Goal: Navigation & Orientation: Find specific page/section

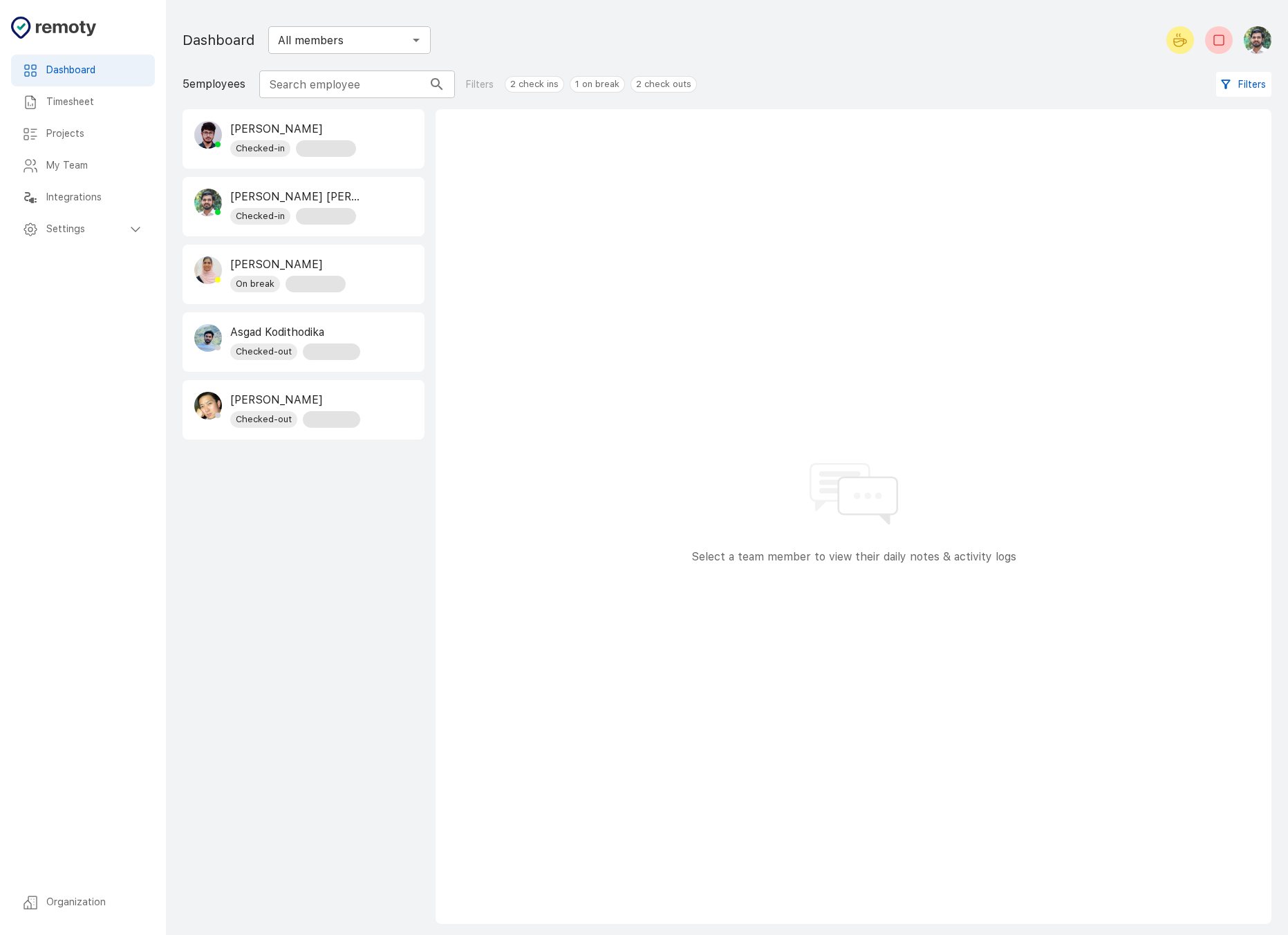
click at [82, 110] on h6 "Timesheet" at bounding box center [95, 102] width 98 height 15
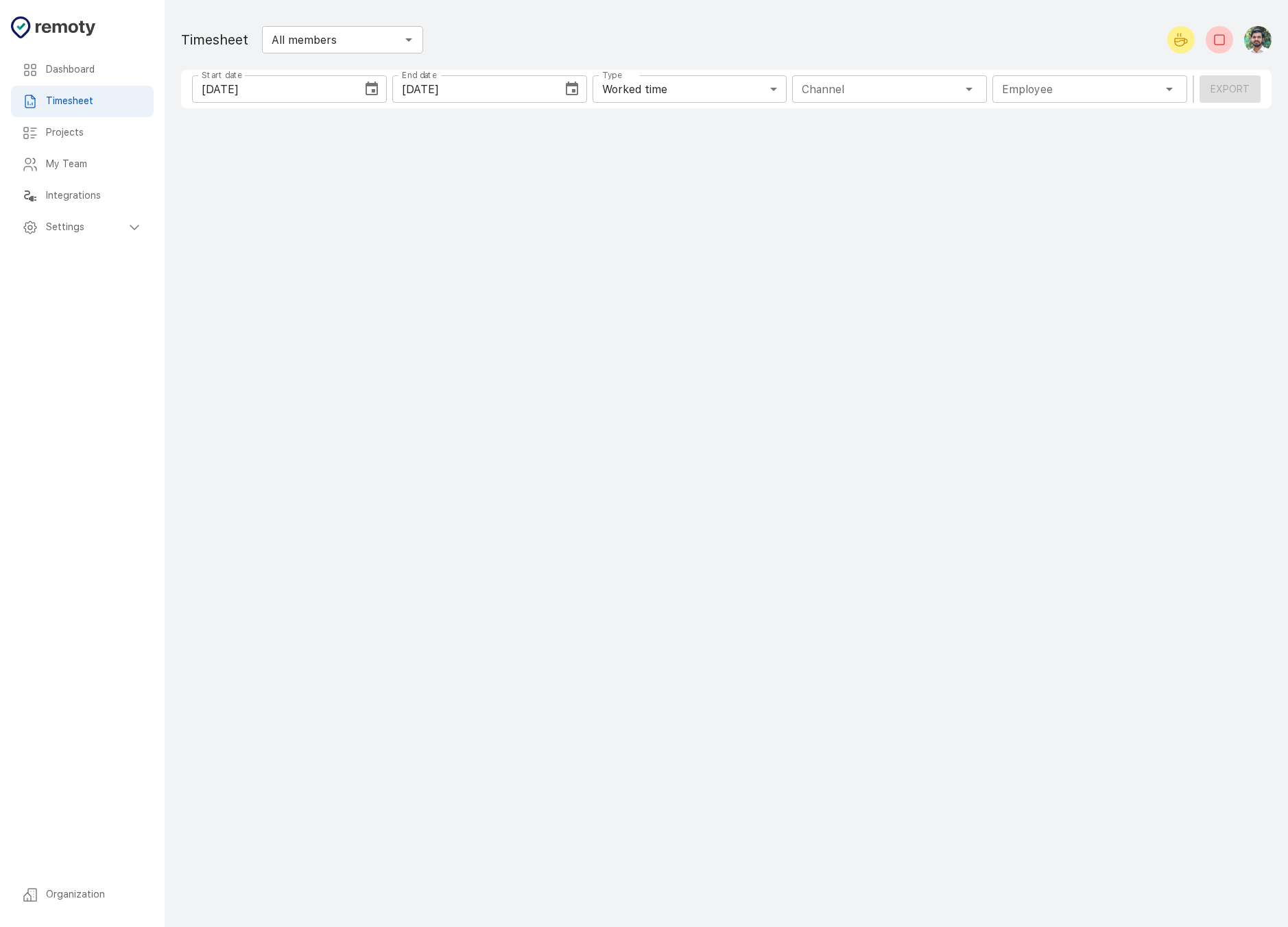
type input "1 Employee"
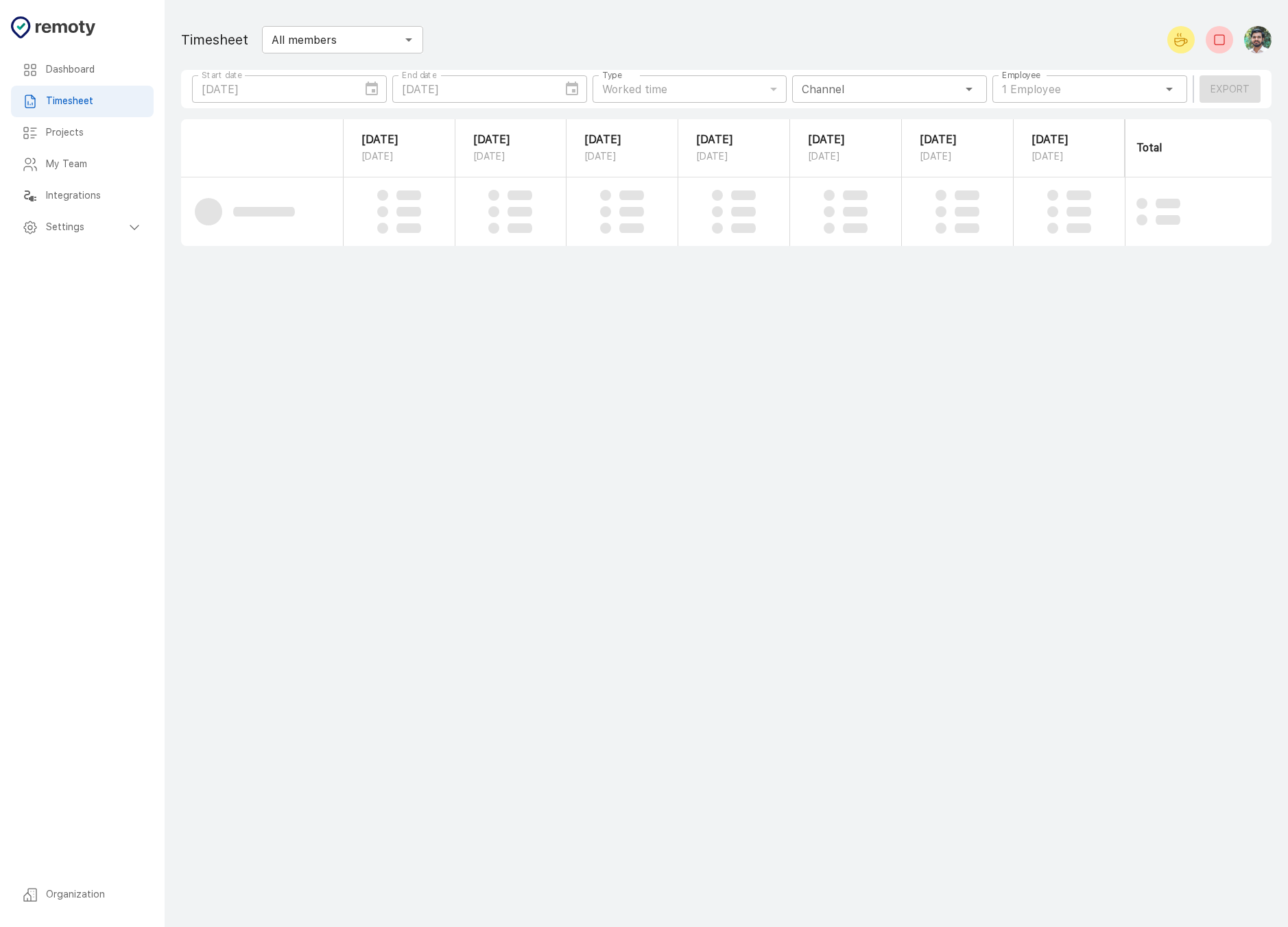
click at [87, 70] on h6 "Dashboard" at bounding box center [94, 69] width 97 height 15
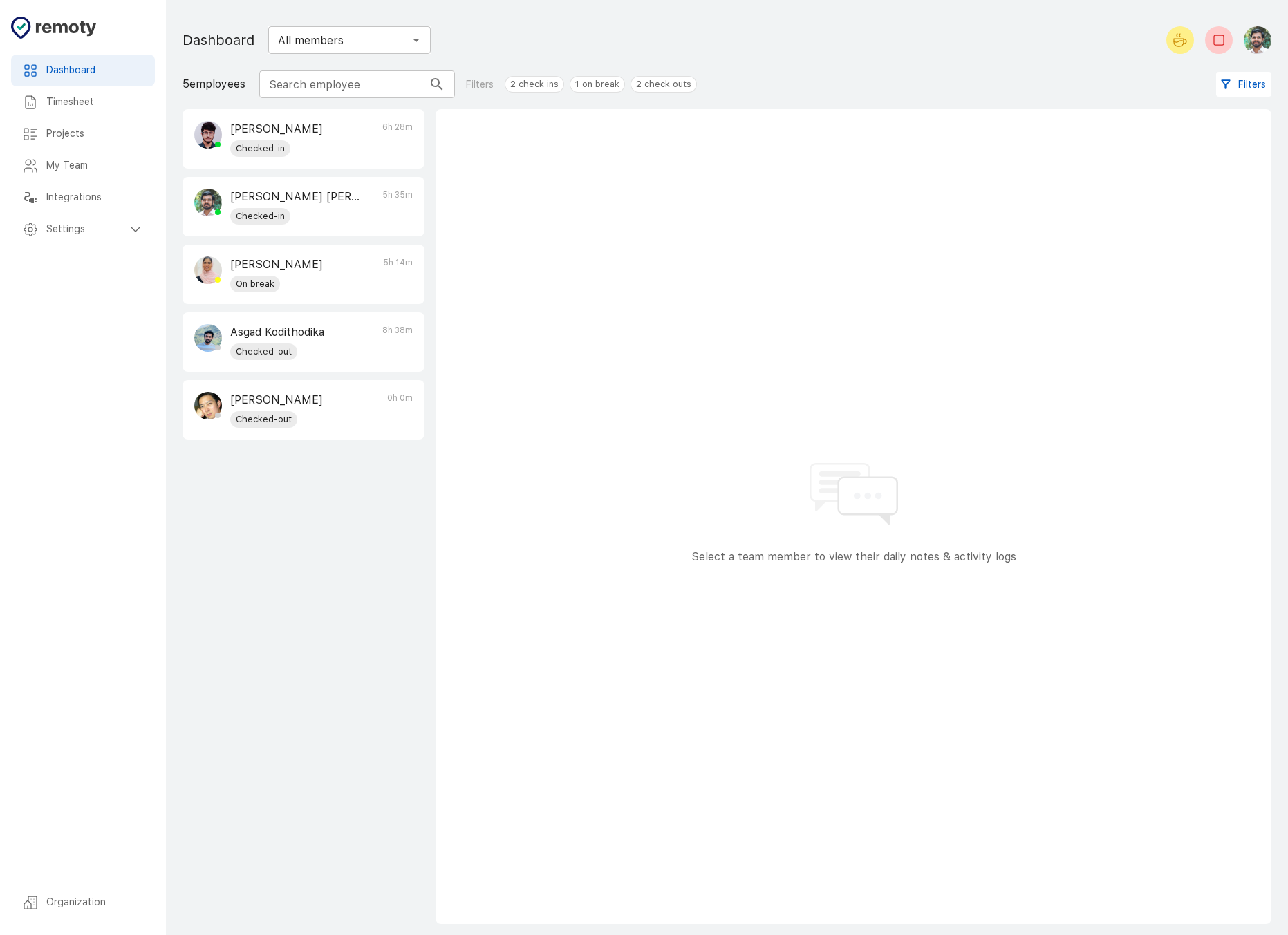
click at [85, 118] on div "Timesheet" at bounding box center [82, 103] width 144 height 32
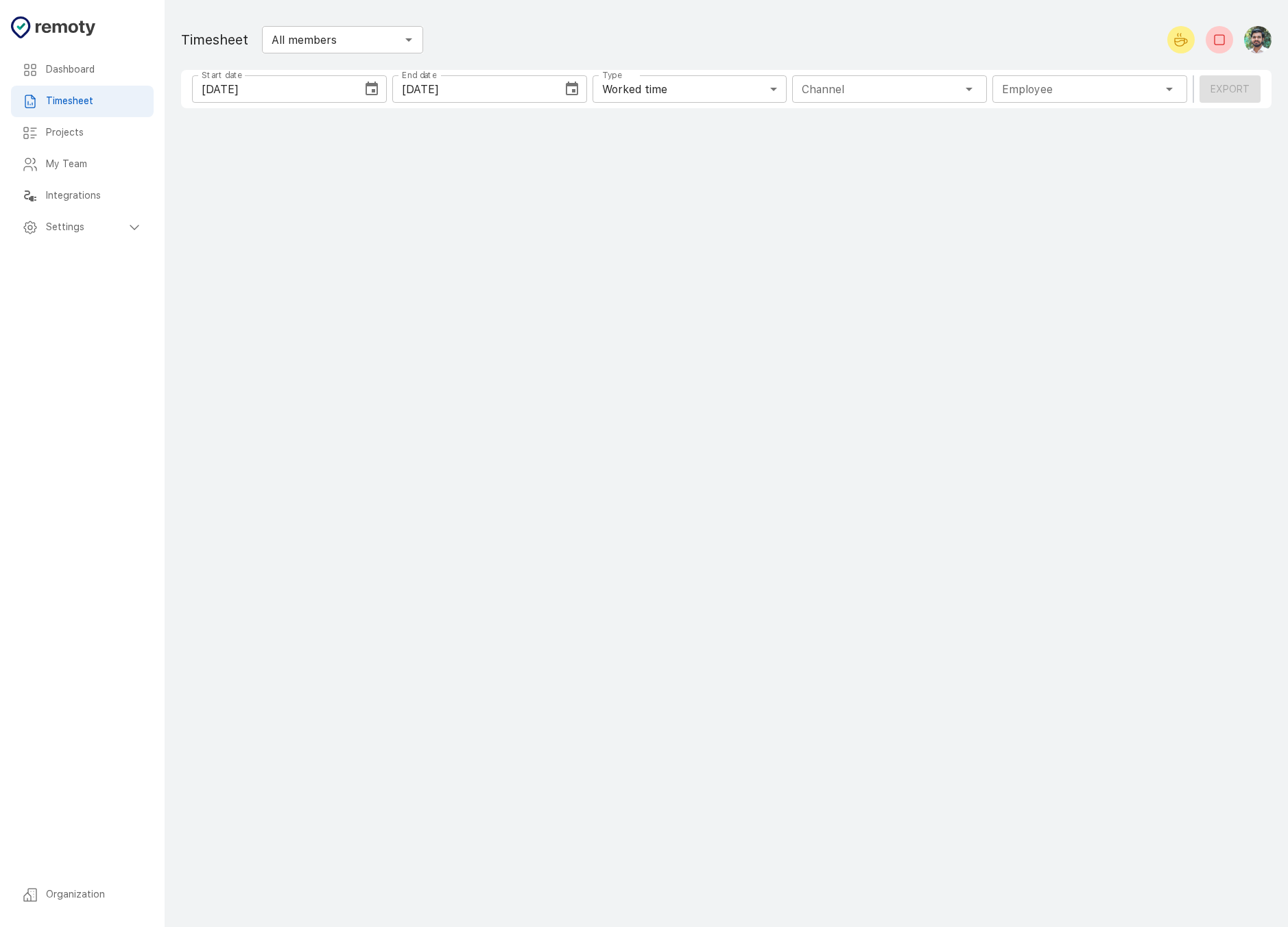
click at [90, 75] on h6 "Dashboard" at bounding box center [94, 69] width 97 height 15
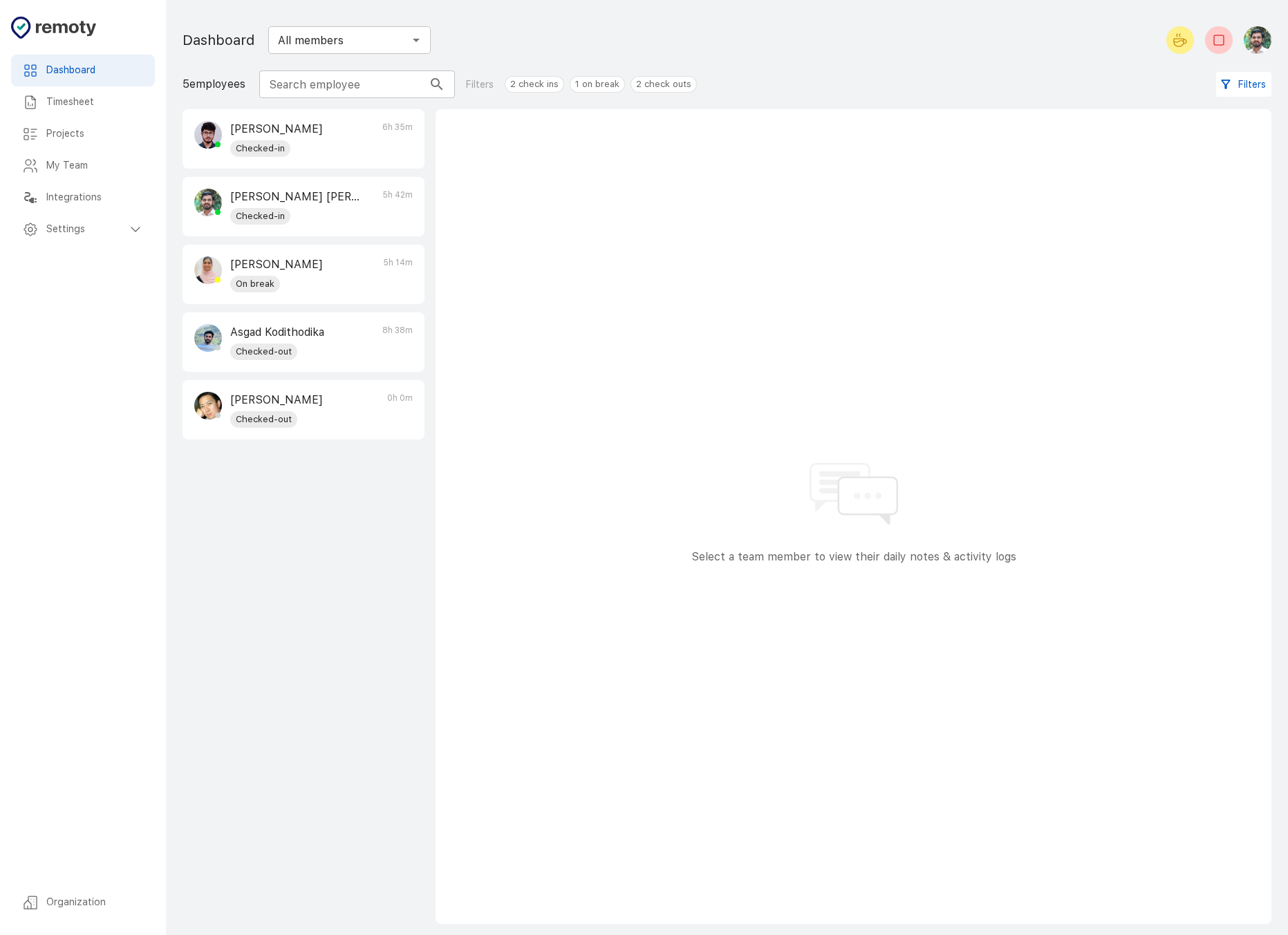
click at [82, 110] on h6 "Timesheet" at bounding box center [95, 102] width 98 height 15
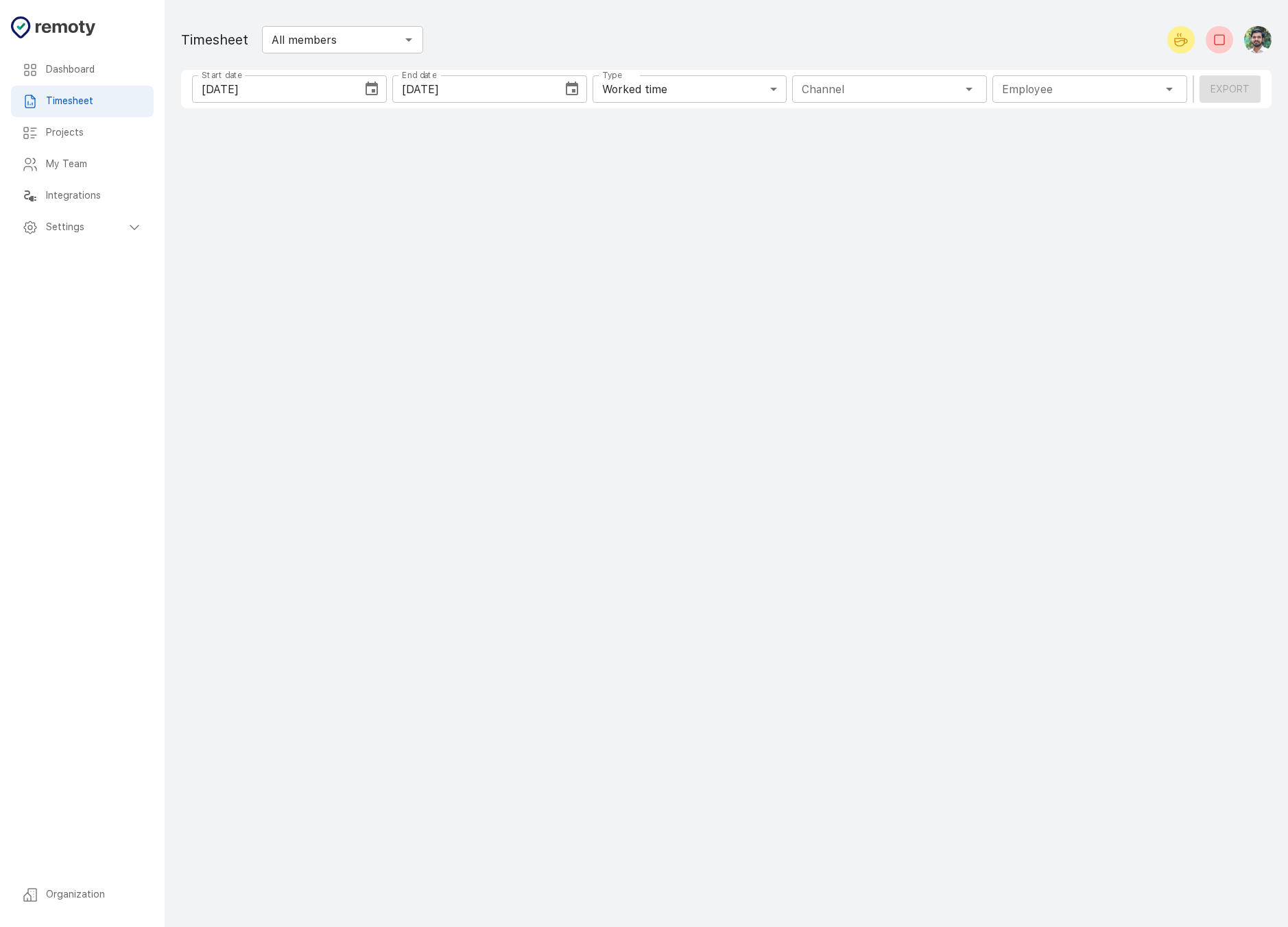
click at [98, 67] on h6 "Dashboard" at bounding box center [94, 69] width 97 height 15
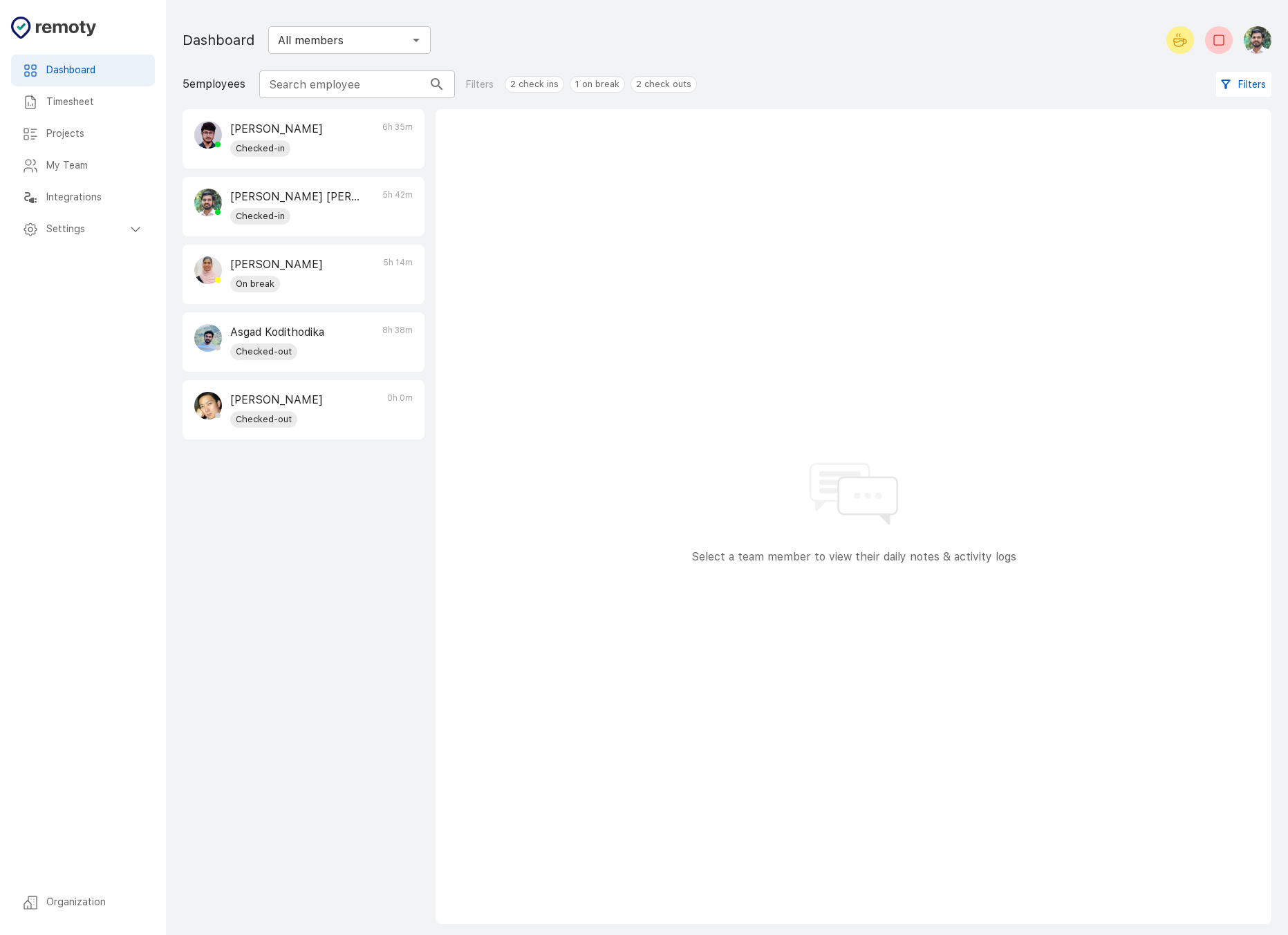
click at [335, 215] on div "Checked-in" at bounding box center [296, 216] width 130 height 17
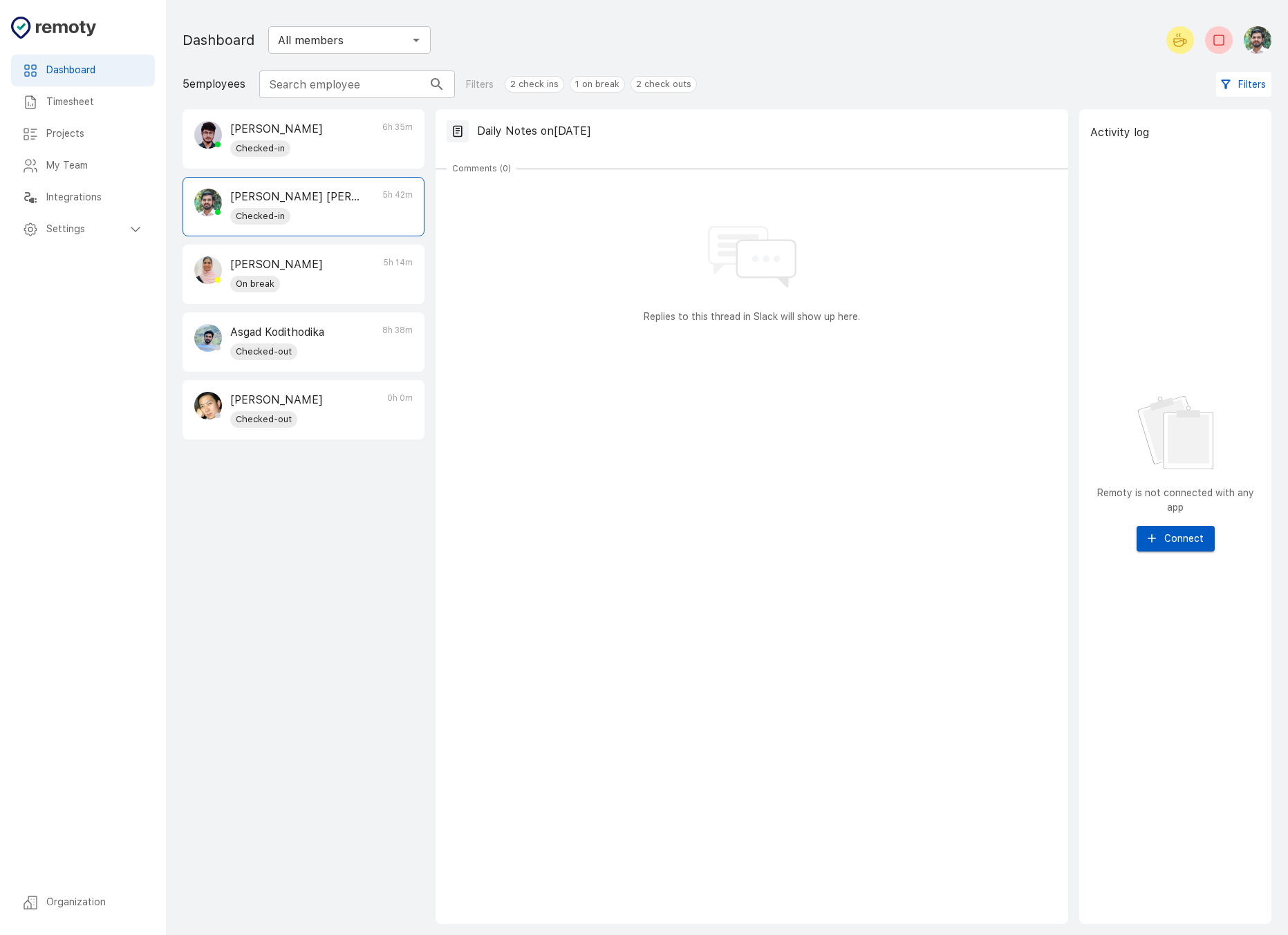
click at [575, 305] on div "Replies to this thread in Slack will show up here." at bounding box center [752, 254] width 611 height 138
click at [343, 271] on div "[PERSON_NAME] On break 5h 14m" at bounding box center [304, 275] width 241 height 58
click at [308, 196] on p "[PERSON_NAME] [PERSON_NAME]" at bounding box center [296, 197] width 130 height 17
